Goal: Transaction & Acquisition: Purchase product/service

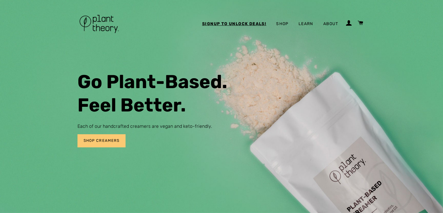
scroll to position [1, 0]
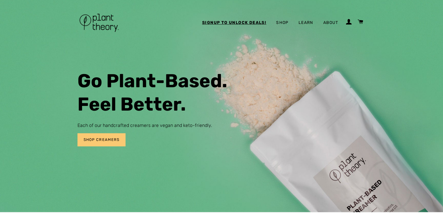
click at [301, 22] on link "Learn" at bounding box center [306, 22] width 24 height 15
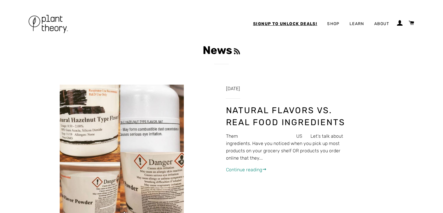
click at [380, 24] on link "About" at bounding box center [382, 23] width 24 height 15
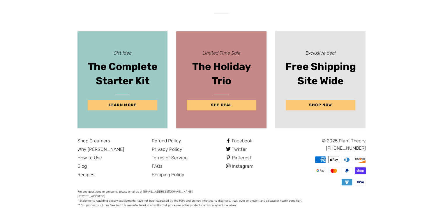
scroll to position [305, 0]
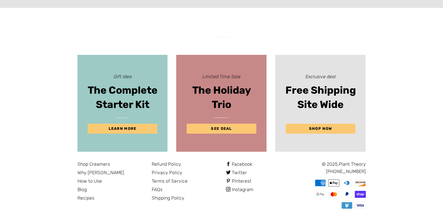
scroll to position [2064, 0]
click at [128, 127] on link "Learn More" at bounding box center [122, 129] width 69 height 10
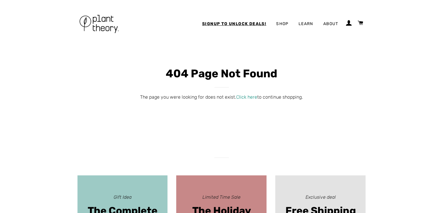
click at [282, 23] on link "Shop" at bounding box center [282, 23] width 21 height 15
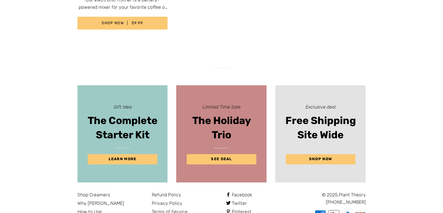
scroll to position [553, 0]
click at [318, 154] on link "Shop Now" at bounding box center [320, 159] width 69 height 10
